Goal: Information Seeking & Learning: Learn about a topic

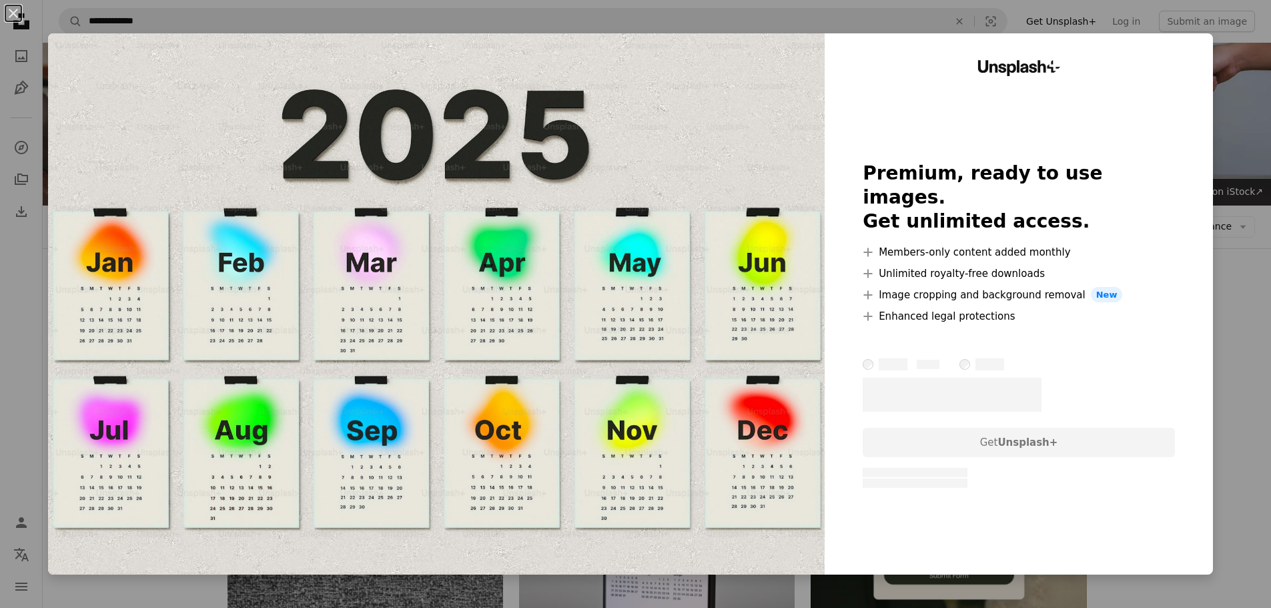
scroll to position [200, 0]
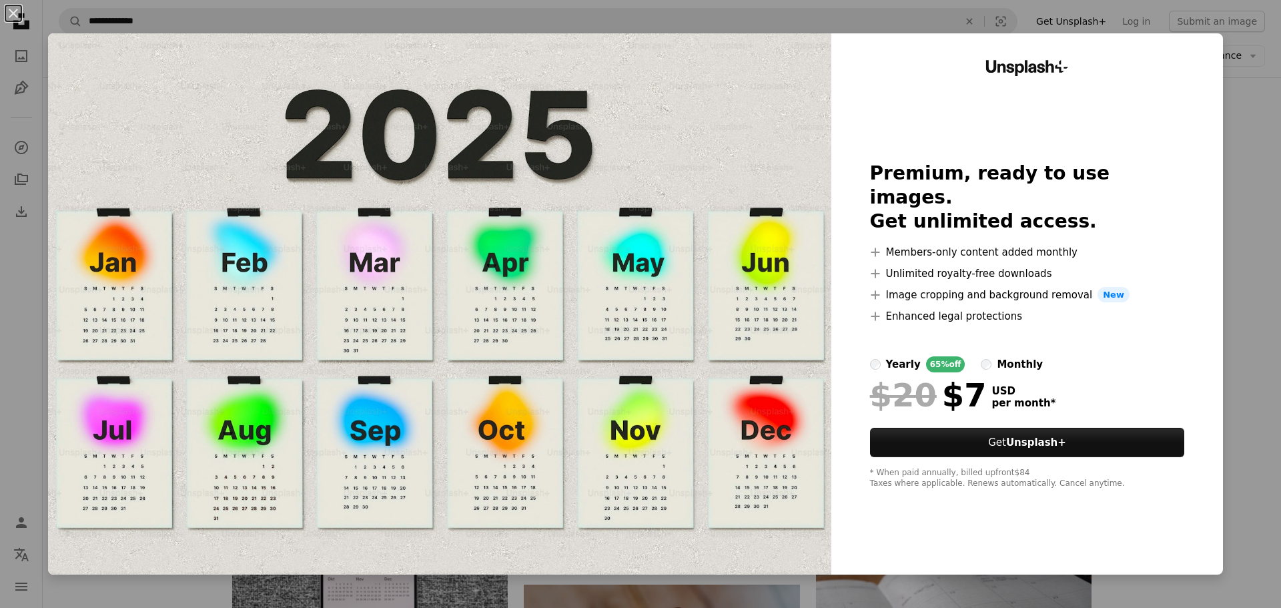
click at [1229, 279] on div "An X shape Unsplash+ Premium, ready to use images. Get unlimited access. A plus…" at bounding box center [640, 304] width 1281 height 608
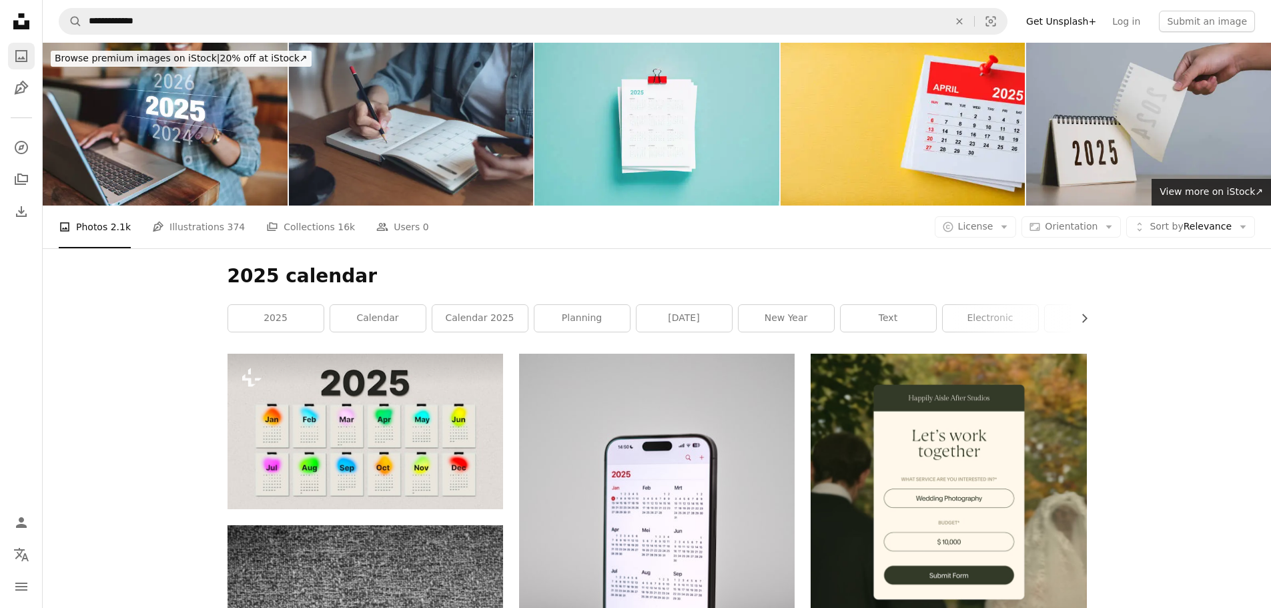
click at [20, 54] on icon "A photo" at bounding box center [21, 56] width 16 height 16
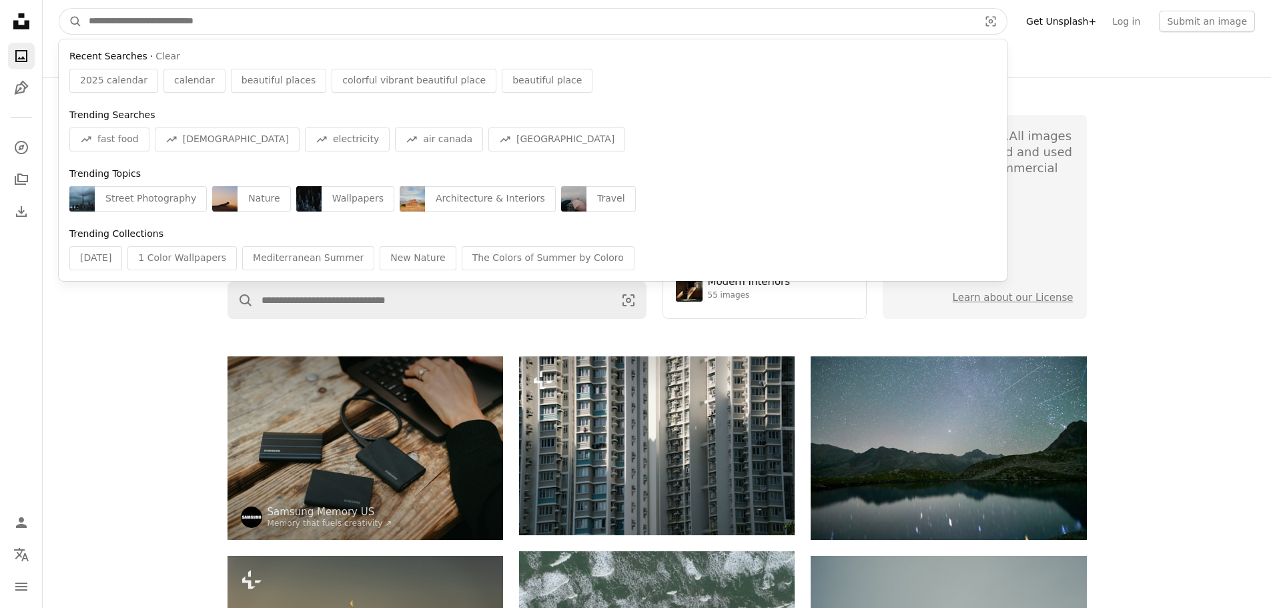
click at [268, 20] on input "Find visuals sitewide" at bounding box center [528, 21] width 893 height 25
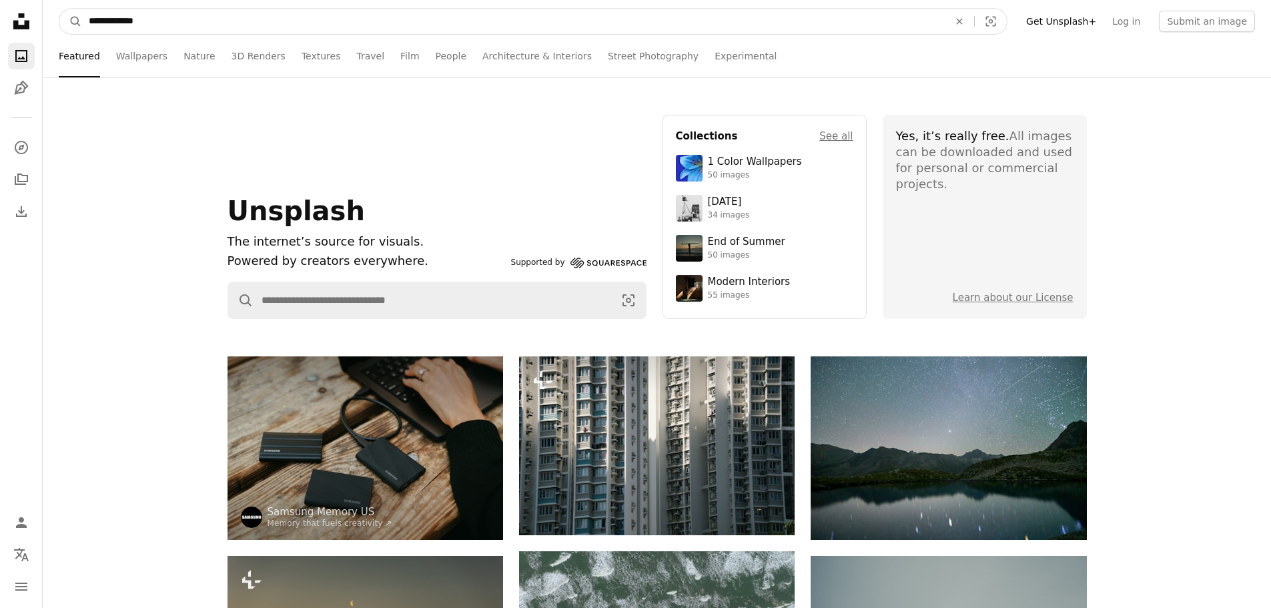
type input "**********"
click at [59, 9] on button "A magnifying glass" at bounding box center [70, 21] width 23 height 25
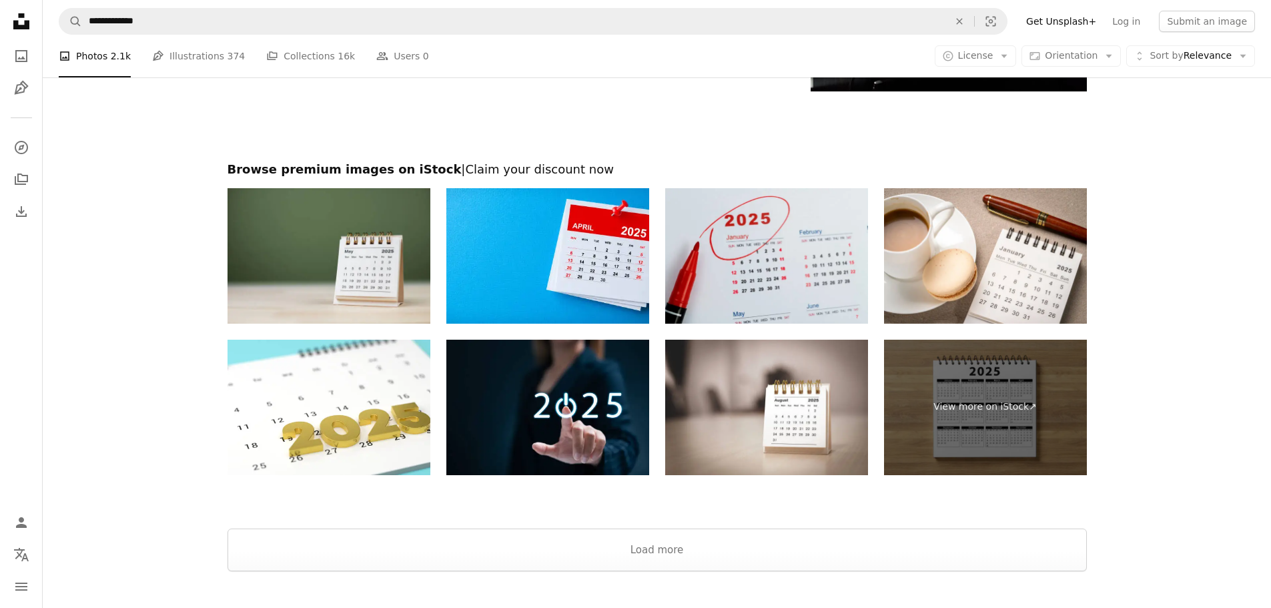
scroll to position [2803, 0]
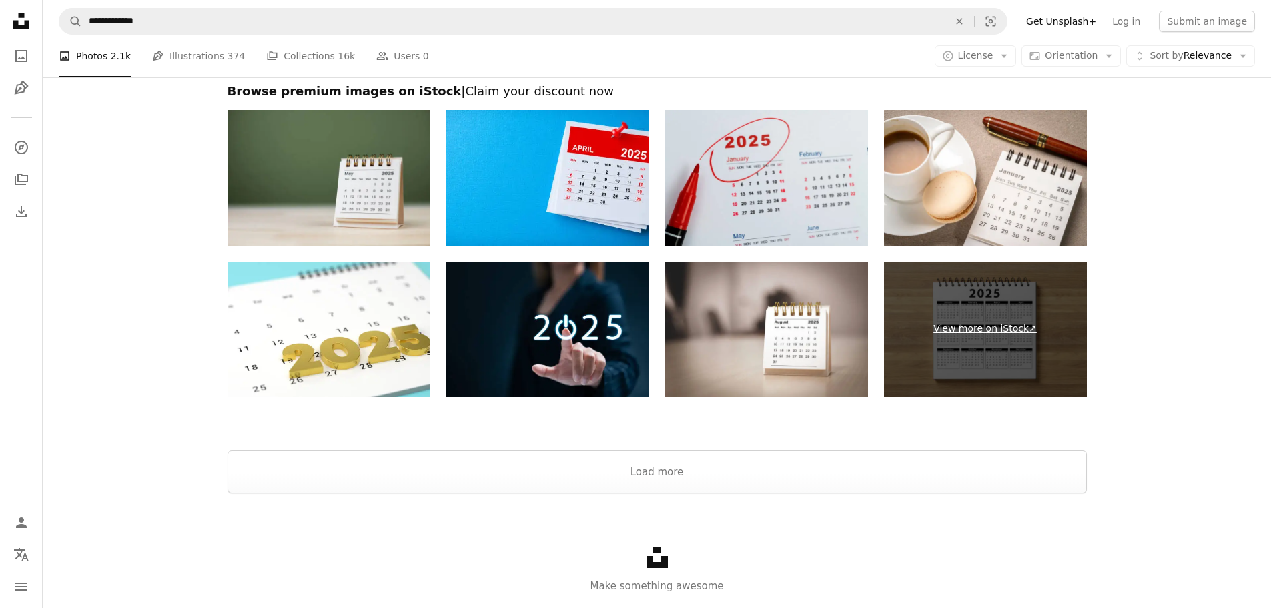
click at [995, 326] on link "View more on iStock ↗" at bounding box center [985, 329] width 203 height 135
